Goal: Transaction & Acquisition: Purchase product/service

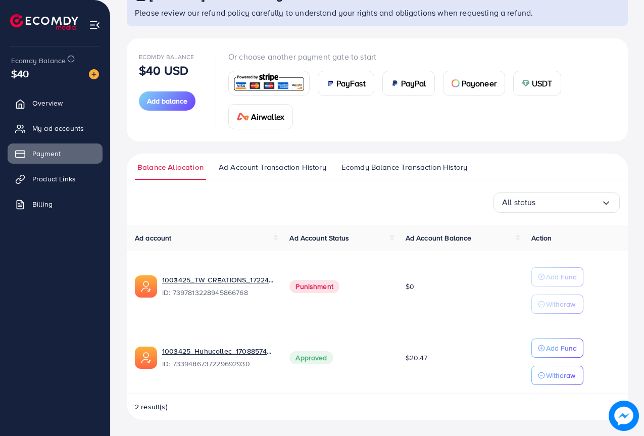
scroll to position [82, 0]
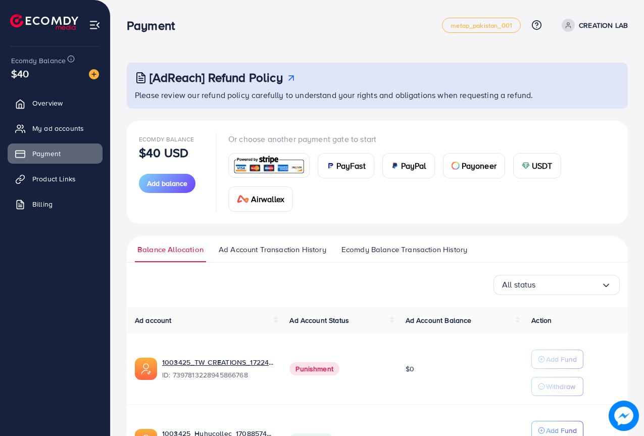
scroll to position [82, 0]
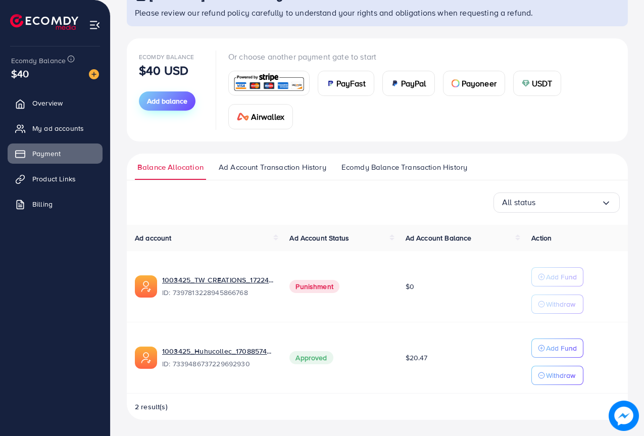
click at [175, 99] on span "Add balance" at bounding box center [167, 101] width 40 height 10
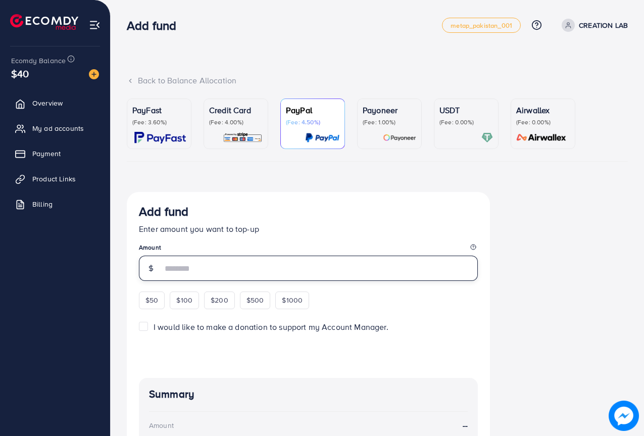
click at [204, 260] on input "number" at bounding box center [320, 267] width 316 height 25
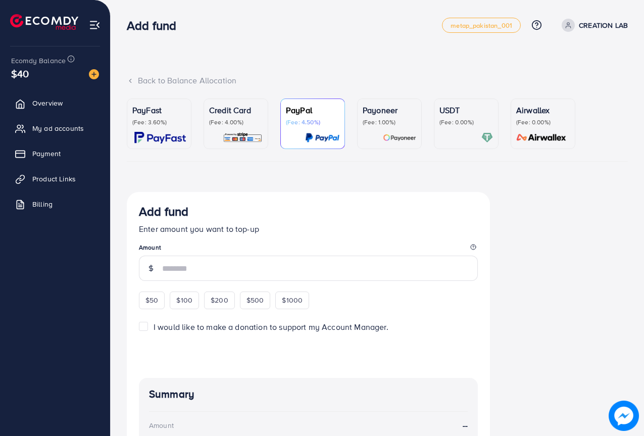
click at [402, 137] on img at bounding box center [399, 138] width 33 height 12
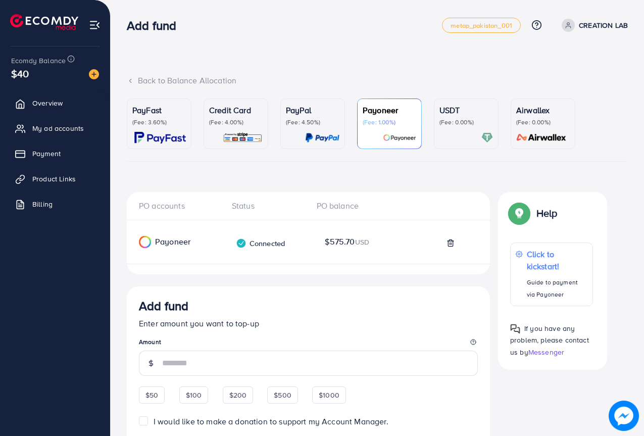
scroll to position [151, 0]
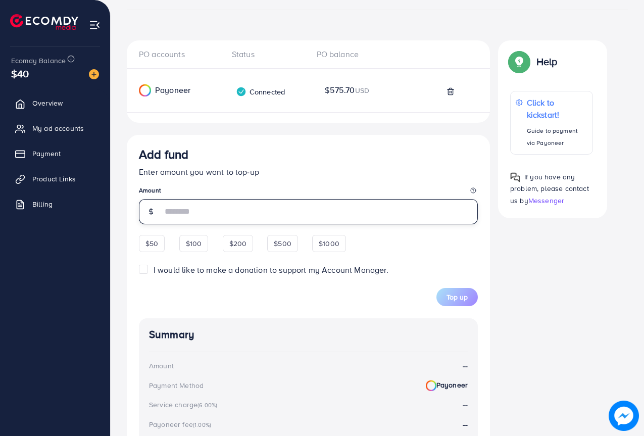
click at [170, 213] on input "number" at bounding box center [320, 211] width 316 height 25
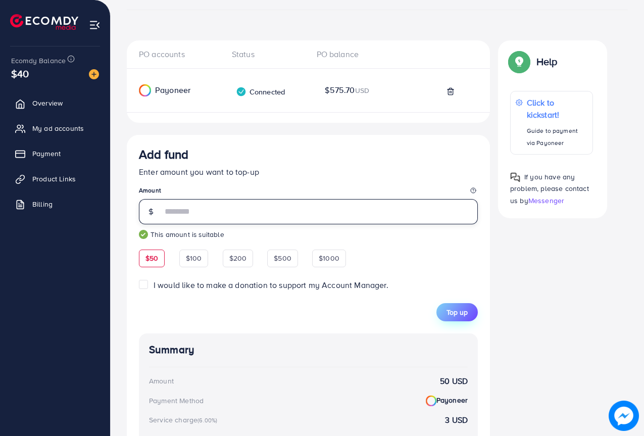
type input "**"
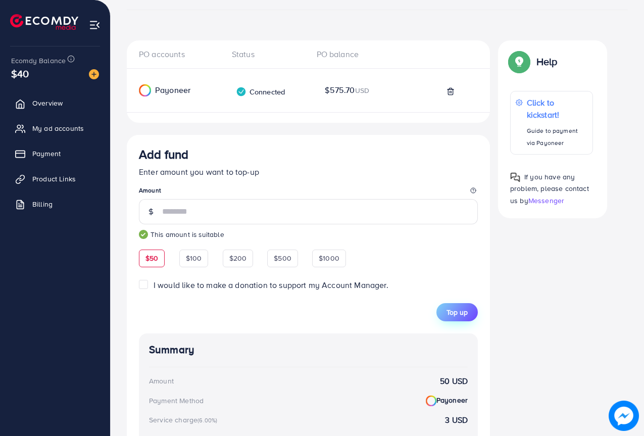
click at [448, 312] on span "Top up" at bounding box center [456, 312] width 21 height 10
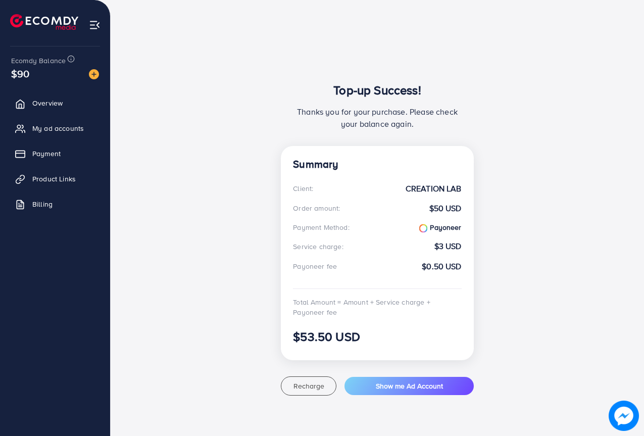
scroll to position [55, 0]
click at [46, 153] on span "Payment" at bounding box center [49, 153] width 28 height 10
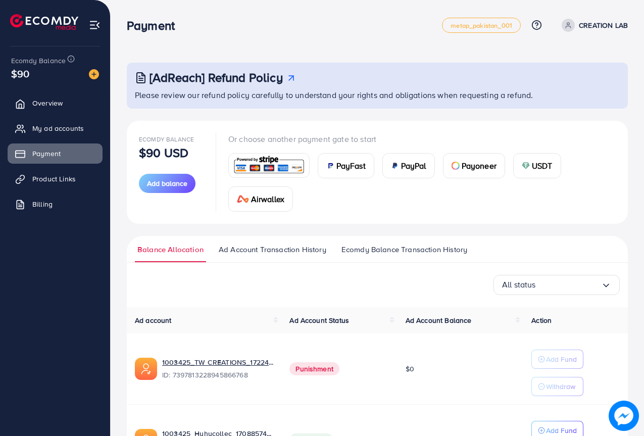
click at [476, 166] on span "Payoneer" at bounding box center [478, 166] width 35 height 12
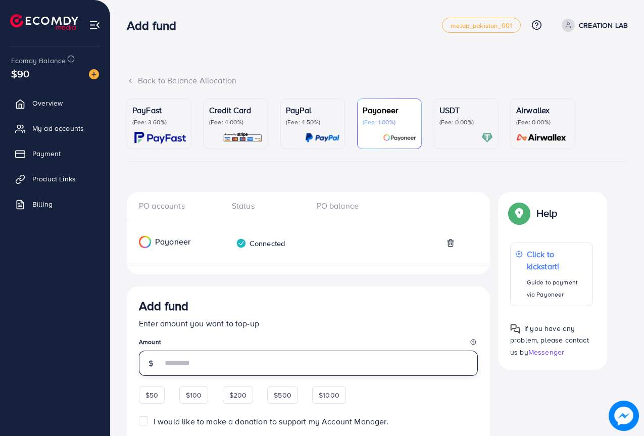
scroll to position [98, 0]
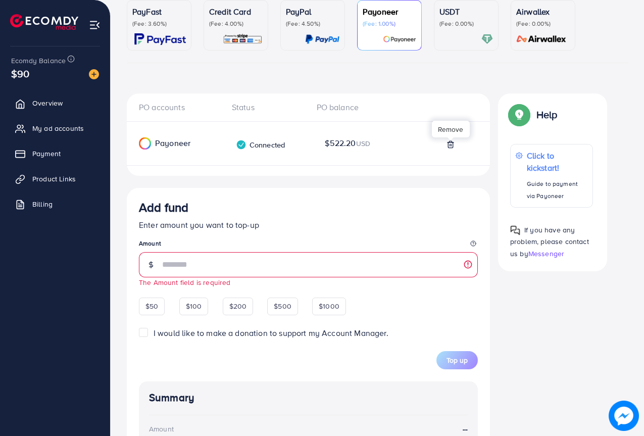
click at [451, 144] on line at bounding box center [451, 145] width 0 height 2
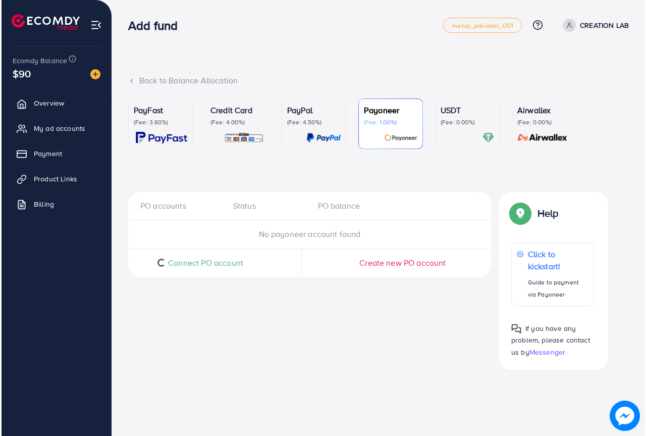
scroll to position [0, 0]
